Goal: Navigation & Orientation: Find specific page/section

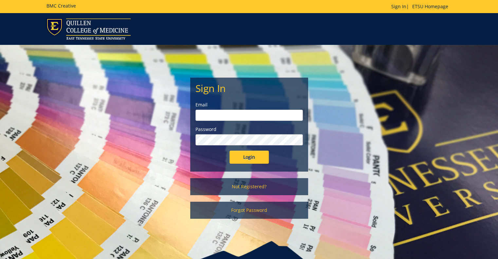
drag, startPoint x: 0, startPoint y: 0, endPoint x: 283, endPoint y: 115, distance: 305.2
click at [283, 115] on input "email" at bounding box center [248, 115] width 107 height 11
type input "[PERSON_NAME][EMAIL_ADDRESS][DOMAIN_NAME]"
click at [229, 151] on input "Login" at bounding box center [248, 157] width 39 height 13
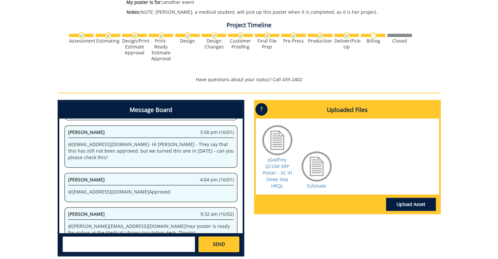
scroll to position [230, 0]
